Goal: Check status: Check status

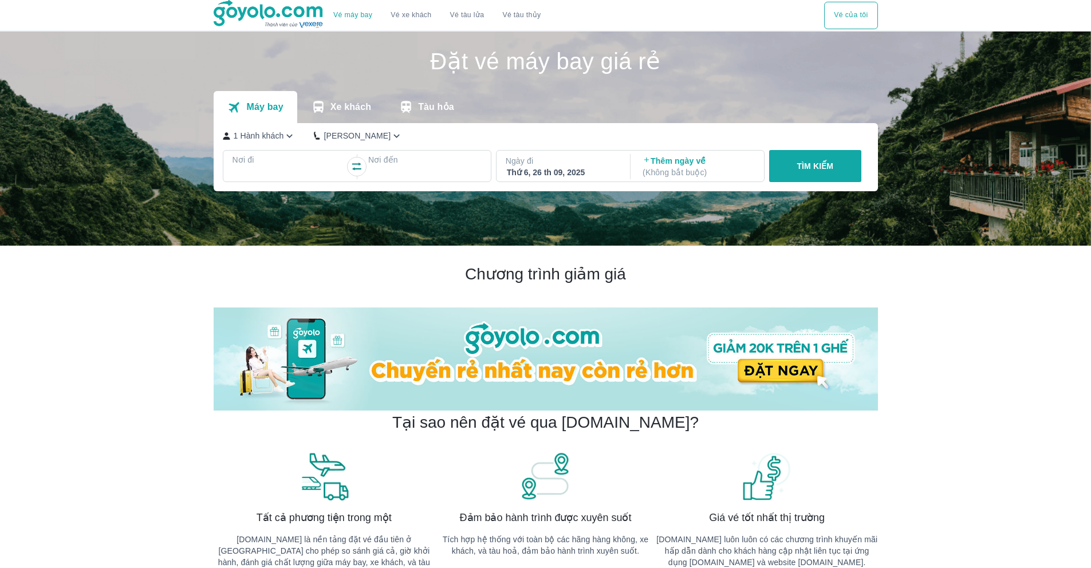
click at [888, 17] on div "Vé máy bay Vé xe khách Vé tàu lửa Vé tàu thủy Vé của tôi" at bounding box center [545, 15] width 1091 height 30
click at [858, 22] on button "Vé của tôi" at bounding box center [850, 15] width 53 height 27
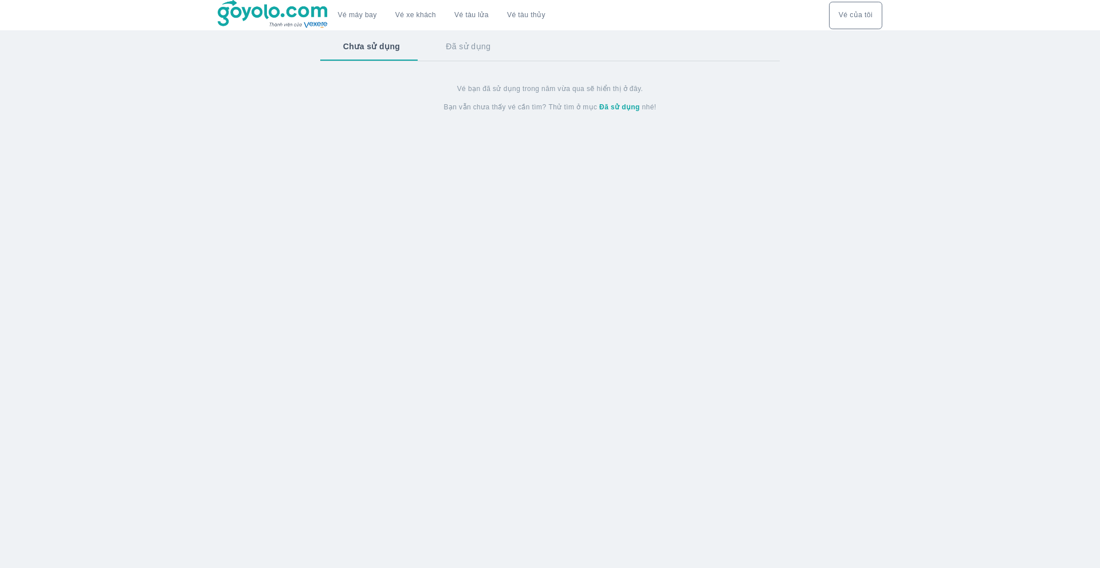
click at [614, 110] on strong "Đã sử dụng" at bounding box center [619, 107] width 41 height 8
click at [355, 29] on div "Vé máy bay Vé xe khách Vé tàu lửa Vé tàu thủy" at bounding box center [386, 15] width 337 height 30
click at [358, 39] on button "Chưa sử dụng" at bounding box center [370, 46] width 101 height 30
click at [836, 17] on button "Vé của tôi" at bounding box center [855, 15] width 53 height 27
click at [271, 25] on img at bounding box center [273, 14] width 111 height 29
